Goal: Transaction & Acquisition: Purchase product/service

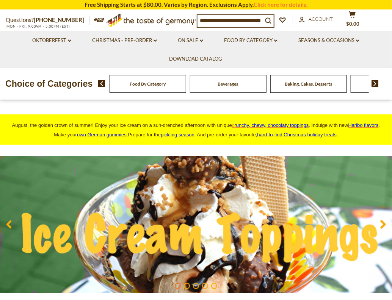
click at [212, 22] on input at bounding box center [229, 20] width 65 height 11
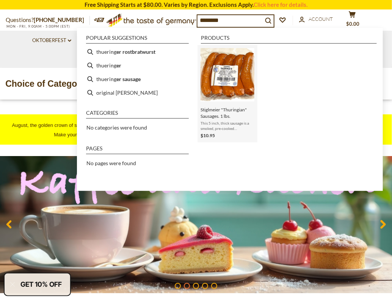
type input "********"
click at [225, 94] on img "Instant Search Results" at bounding box center [226, 74] width 53 height 53
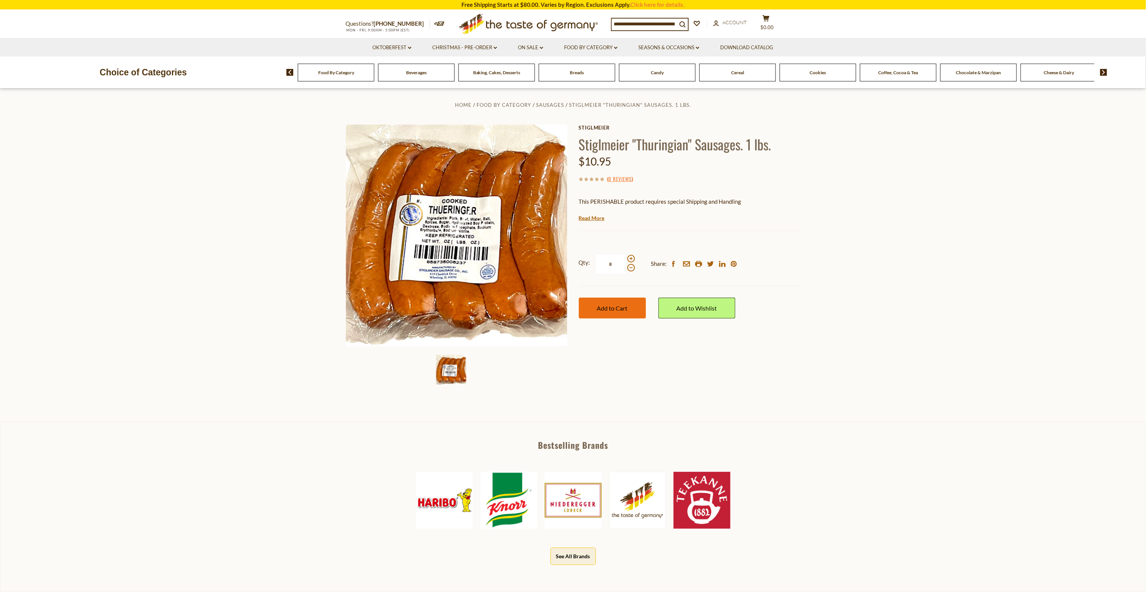
click at [391, 300] on span "Add to Cart" at bounding box center [612, 307] width 31 height 7
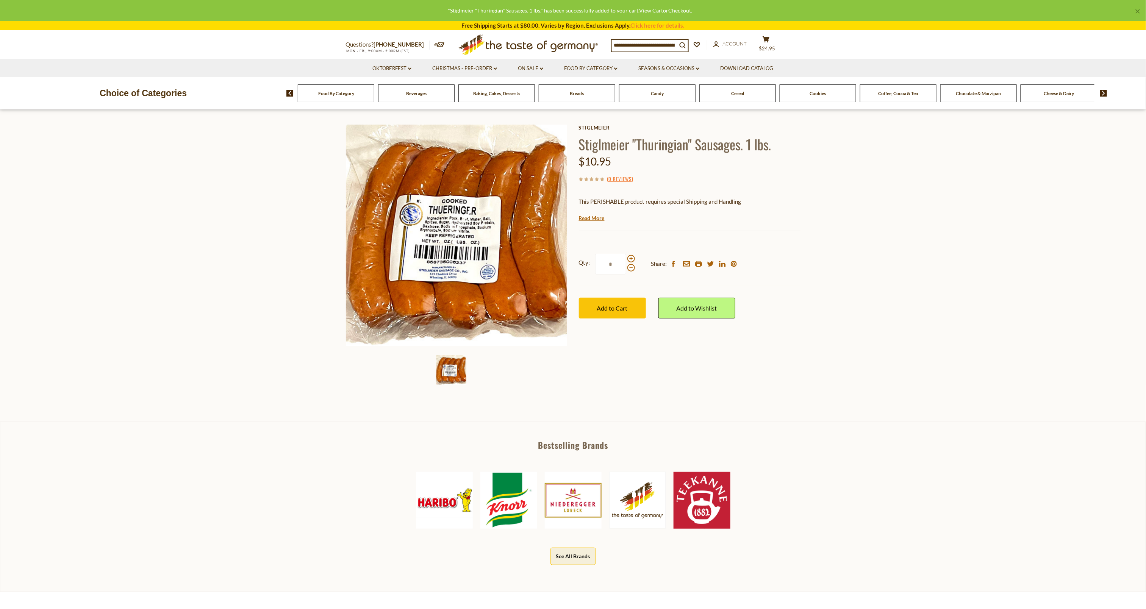
click at [391, 288] on section "Home Food By Category Sausages Stiglmeier "Thuringian" Sausages. 1 lbs. Stiglme…" at bounding box center [573, 253] width 1146 height 337
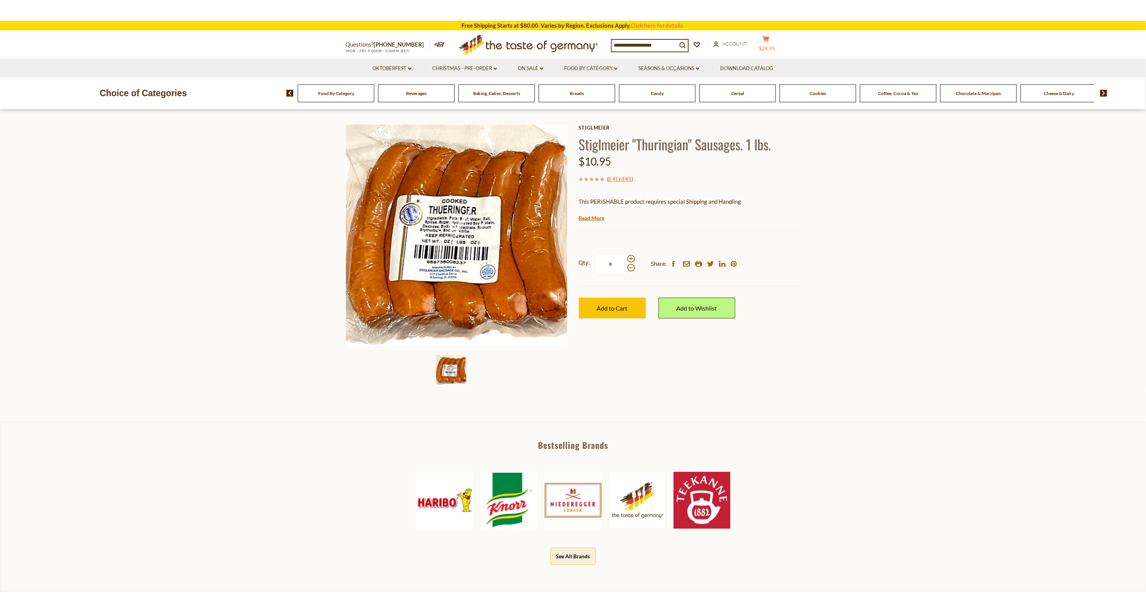
click at [391, 44] on button "cart $24.95" at bounding box center [766, 45] width 23 height 19
